Goal: Information Seeking & Learning: Find specific fact

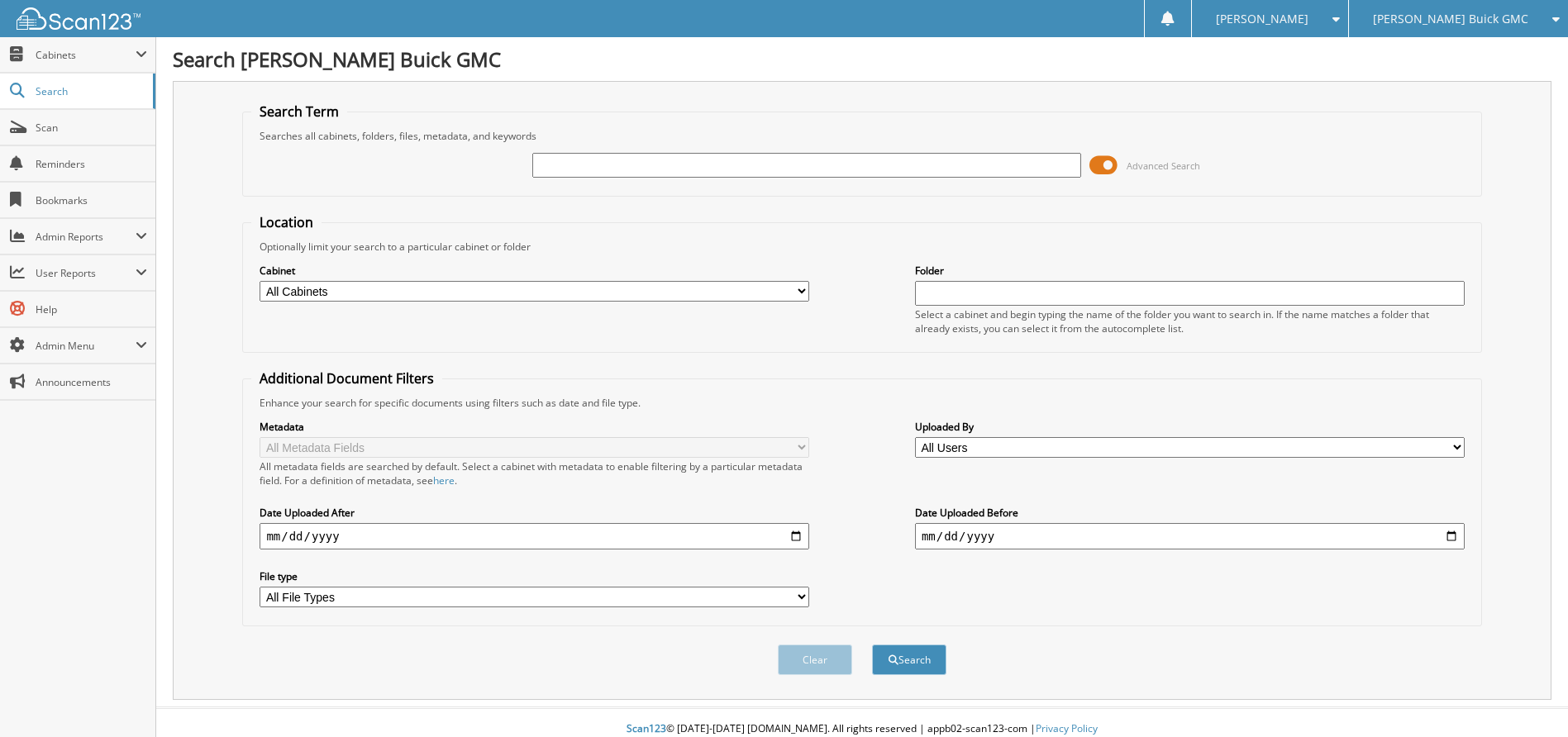
click at [588, 169] on input "text" at bounding box center [806, 166] width 549 height 25
click at [374, 299] on select "All Cabinets CAR DEALS PARTS SERVICE RO Needs Filing" at bounding box center [534, 291] width 549 height 20
select select "11681"
click at [260, 281] on select "All Cabinets CAR DEALS PARTS SERVICE RO Needs Filing" at bounding box center [534, 291] width 549 height 20
click at [607, 160] on input "text" at bounding box center [806, 166] width 549 height 25
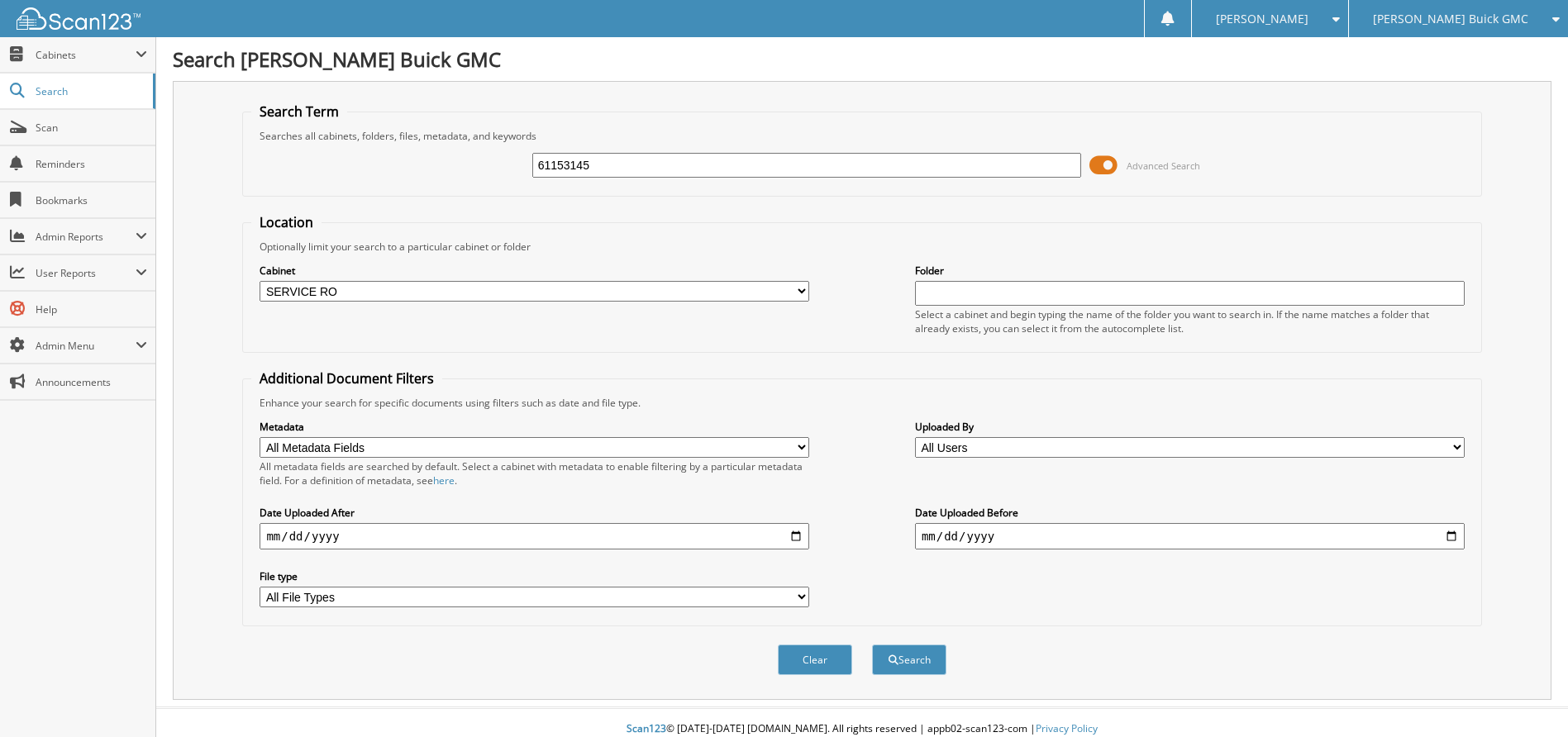
type input "61153145"
click at [872, 644] on button "Search" at bounding box center [909, 660] width 75 height 31
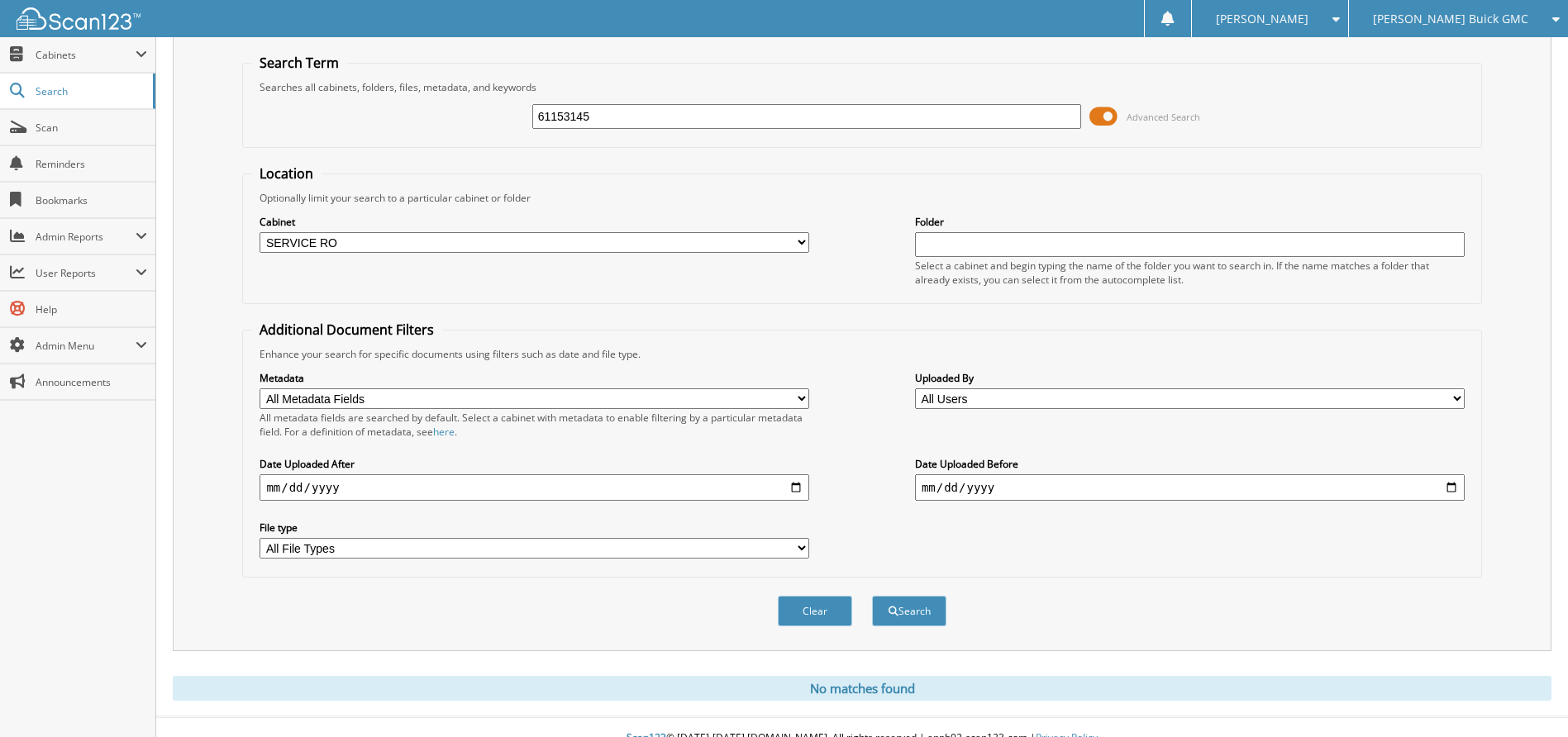
scroll to position [71, 0]
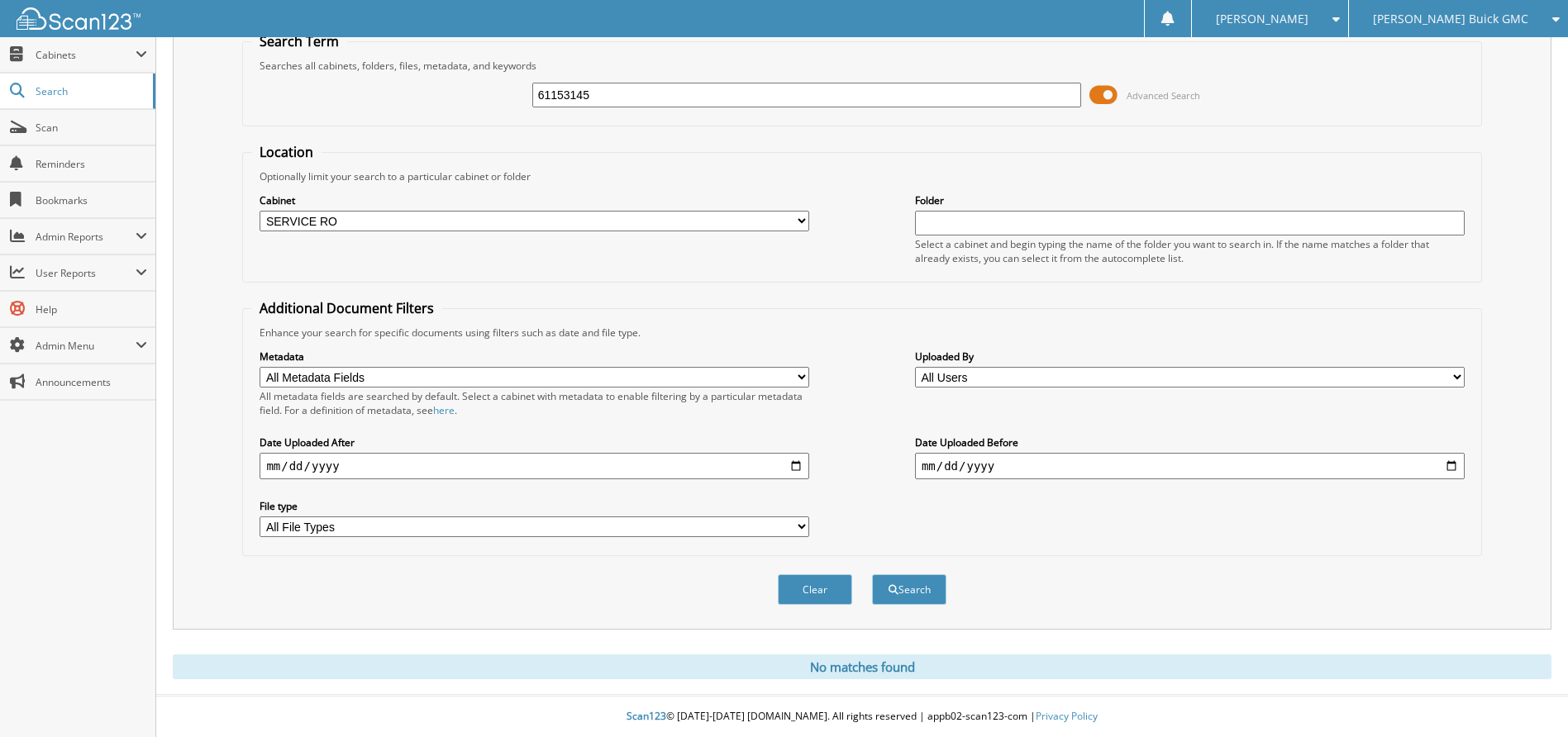
click at [452, 371] on select "All Metadata Fields Last Name First Name RO Date Work Phone Home Phone Stock No…" at bounding box center [534, 377] width 549 height 20
select select "RO Date"
click at [260, 367] on select "All Metadata Fields Last Name First Name RO Date Work Phone Home Phone Stock No…" at bounding box center [534, 377] width 549 height 20
click at [374, 469] on input "date" at bounding box center [534, 466] width 549 height 26
type input "[DATE]"
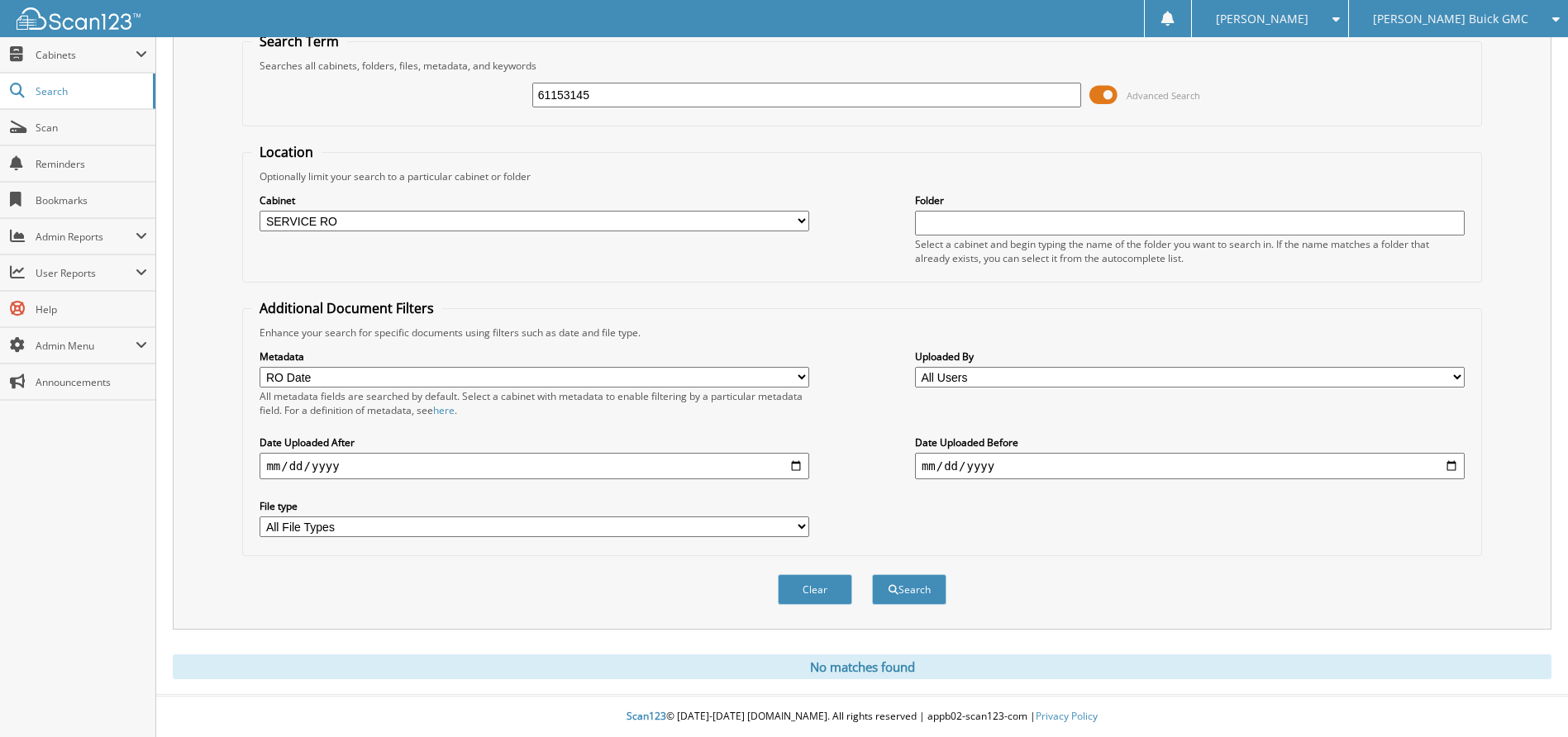
type input "0005-05-21"
click at [363, 469] on input "0005-05-21" at bounding box center [534, 466] width 549 height 26
type input "[DATE]"
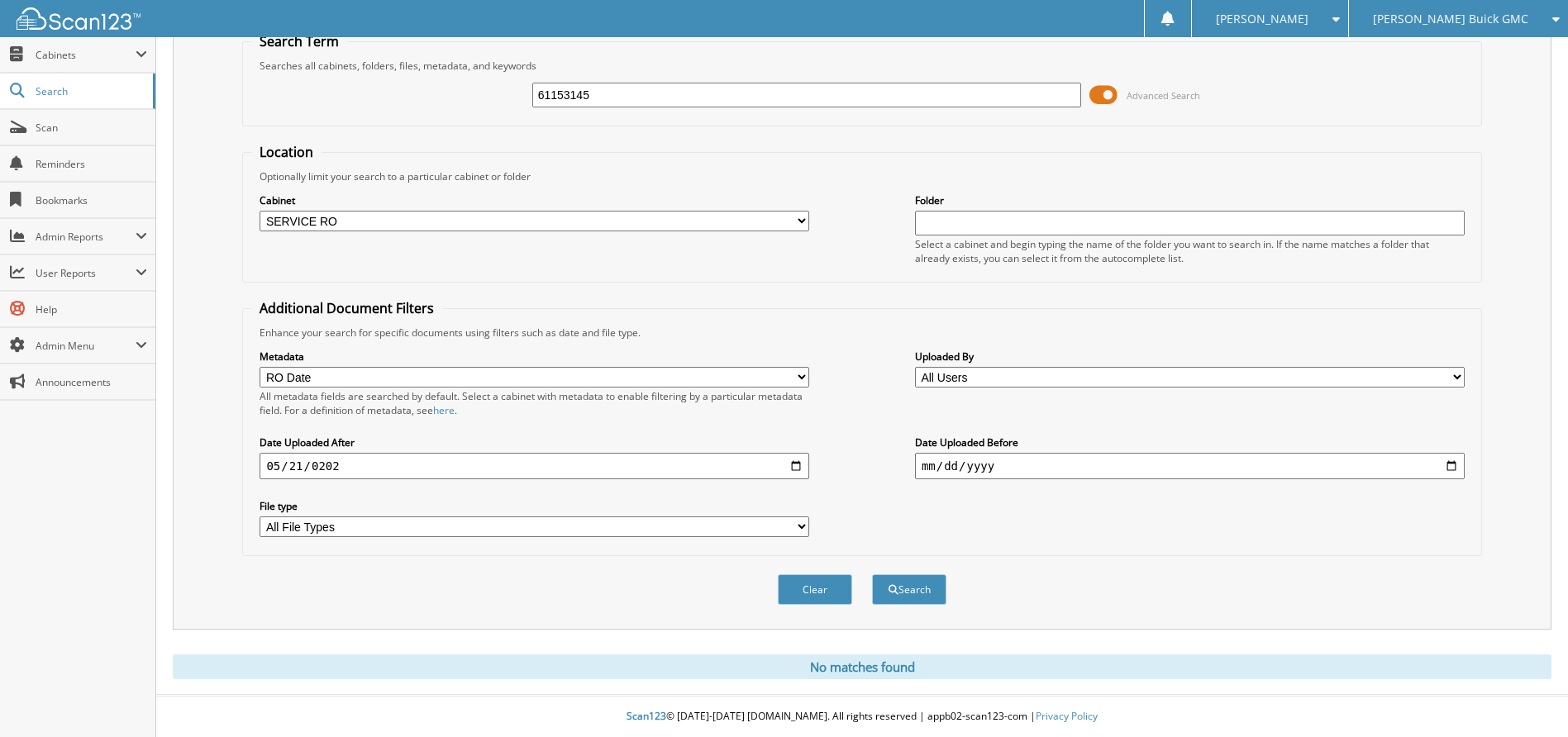
type input "[DATE]"
click at [1061, 467] on input "date" at bounding box center [1189, 466] width 549 height 26
click at [514, 520] on select "All File Types PDF" at bounding box center [534, 526] width 549 height 20
select select "pdf"
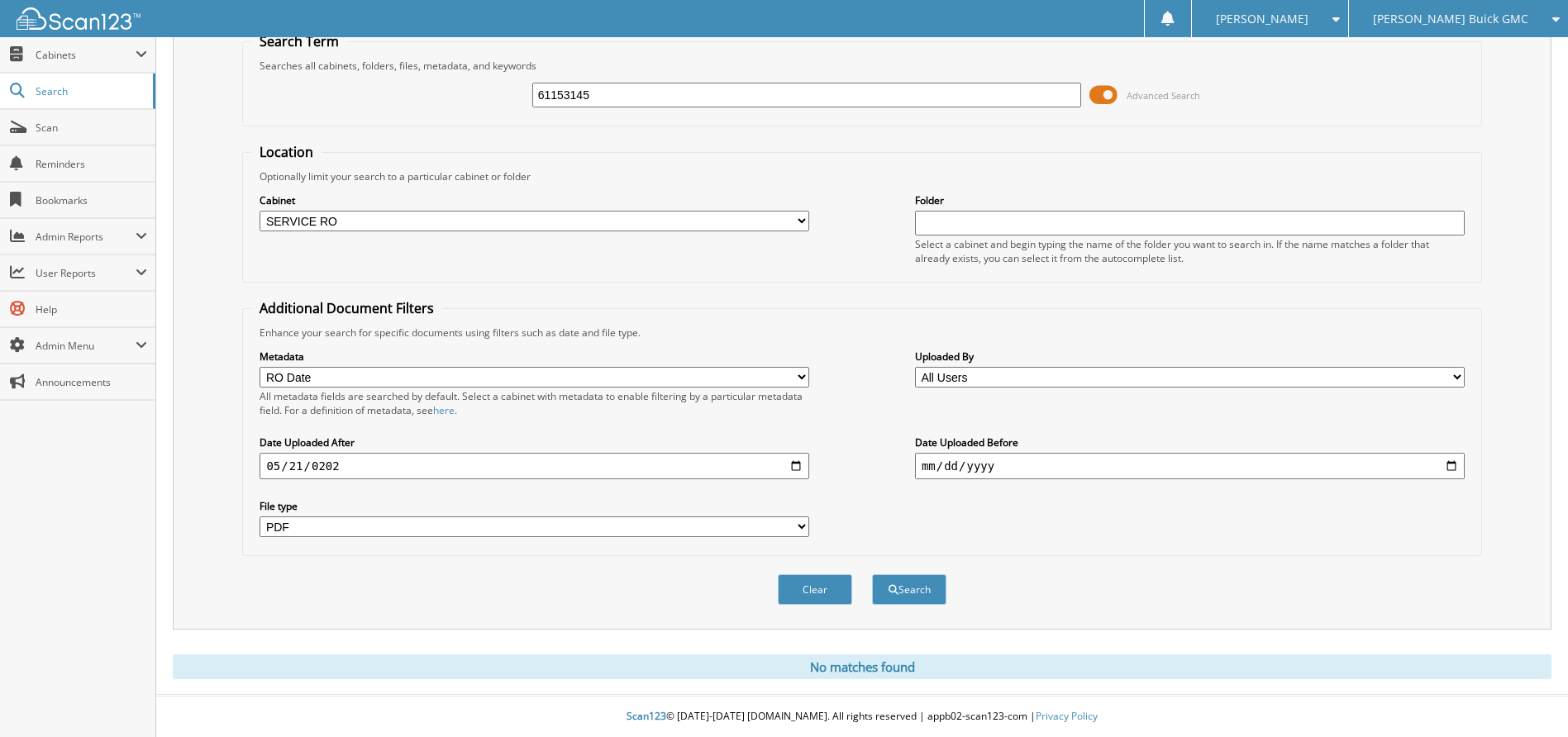
click at [260, 516] on select "All File Types PDF" at bounding box center [534, 526] width 549 height 20
click at [1068, 374] on select "All Users [PERSON_NAME] [PERSON_NAME] Scan123 Support [PERSON_NAME]" at bounding box center [1189, 377] width 549 height 20
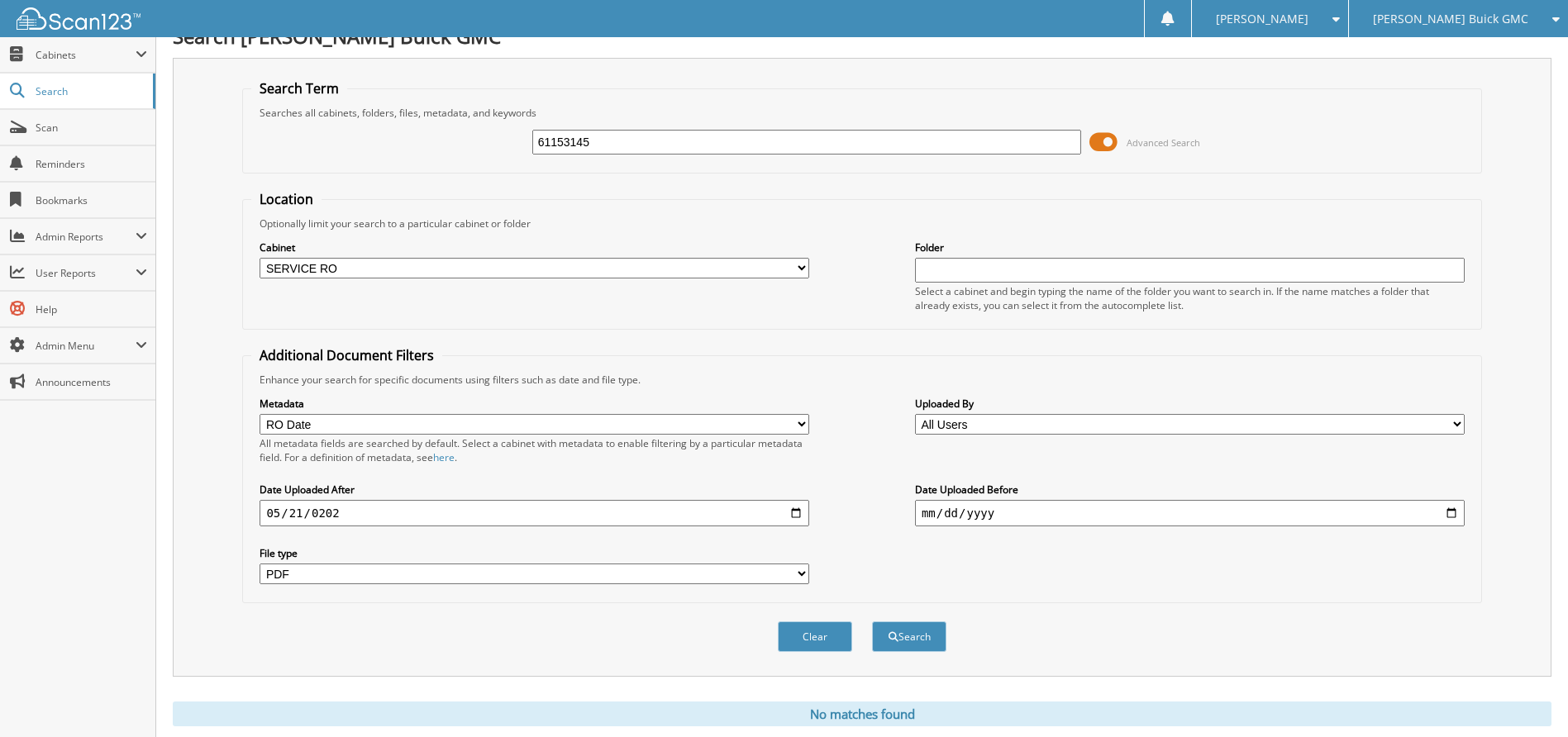
scroll to position [0, 0]
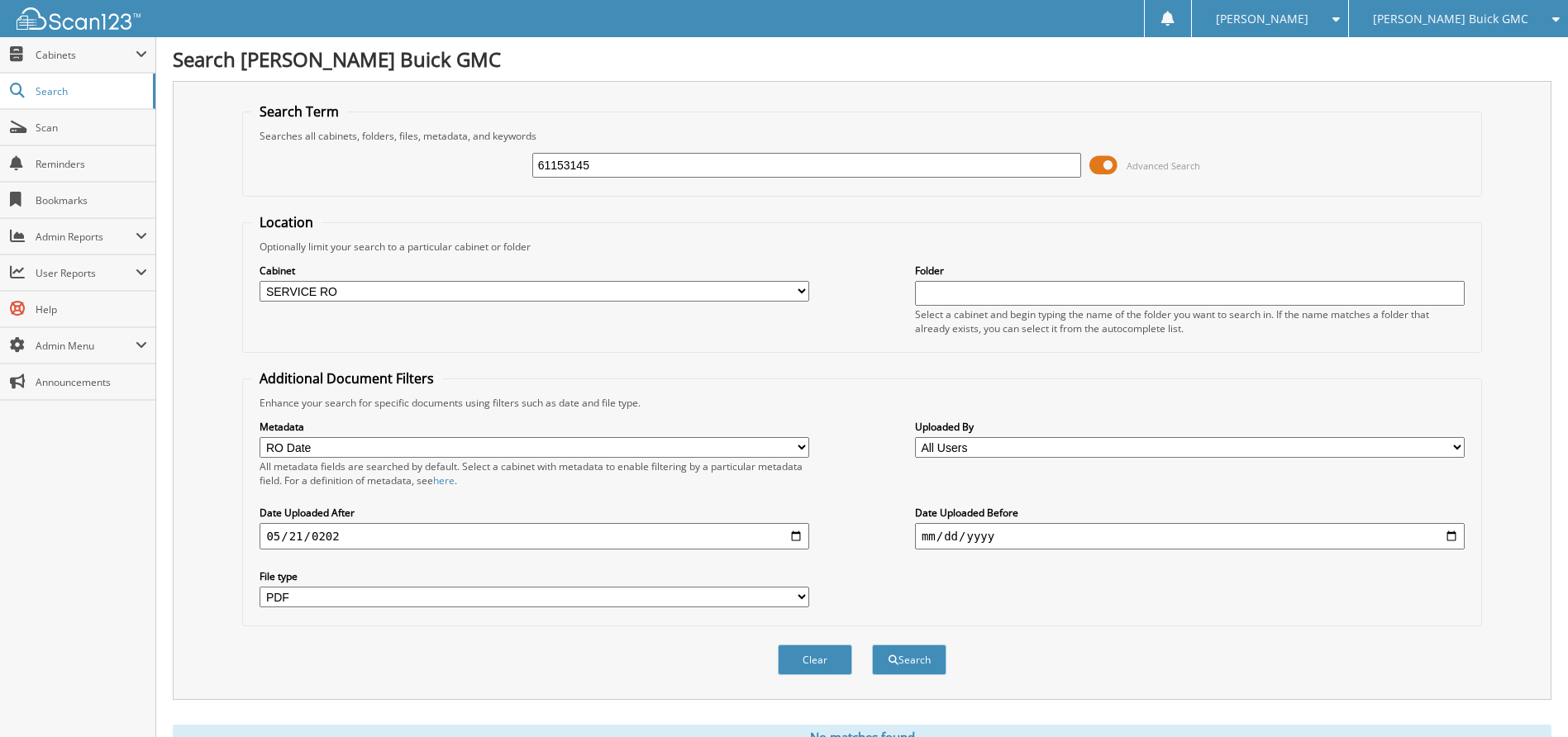
click at [871, 154] on input "61153145" at bounding box center [806, 166] width 549 height 25
type input "[PERSON_NAME]"
click at [872, 644] on button "Search" at bounding box center [909, 660] width 75 height 31
select select "RO Date"
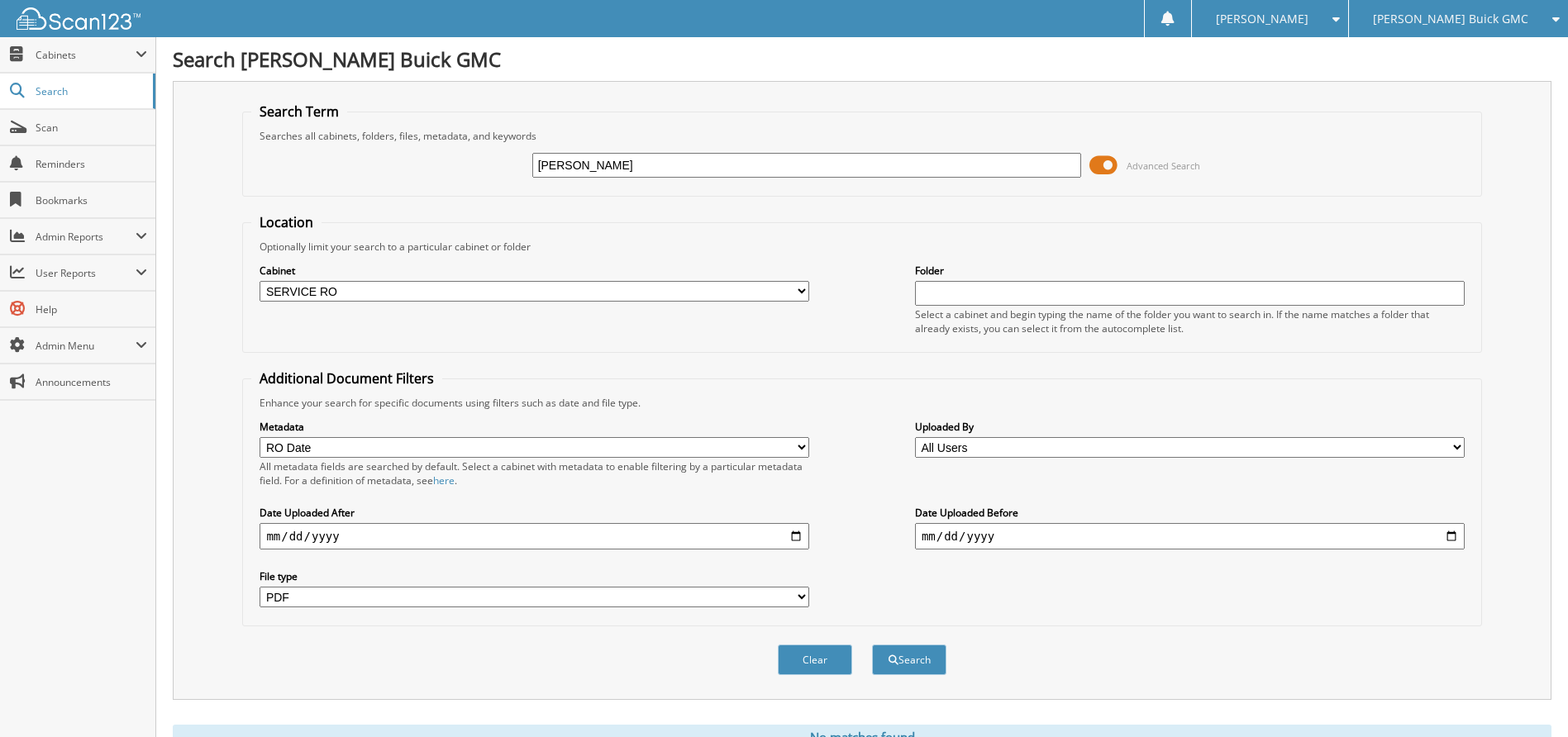
select select "pdf"
click at [97, 143] on link "Scan" at bounding box center [78, 127] width 155 height 36
